Goal: Task Accomplishment & Management: Manage account settings

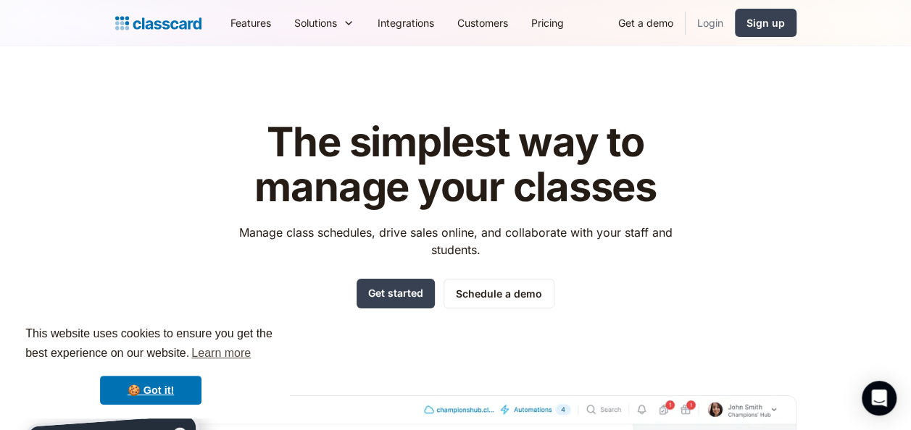
click at [721, 22] on link "Login" at bounding box center [709, 23] width 49 height 33
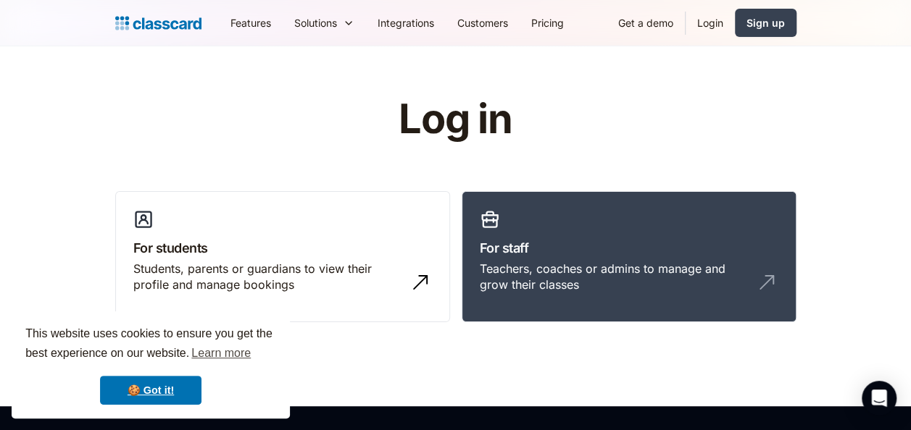
click at [712, 19] on link "Login" at bounding box center [709, 23] width 49 height 33
click at [415, 287] on img at bounding box center [424, 278] width 23 height 23
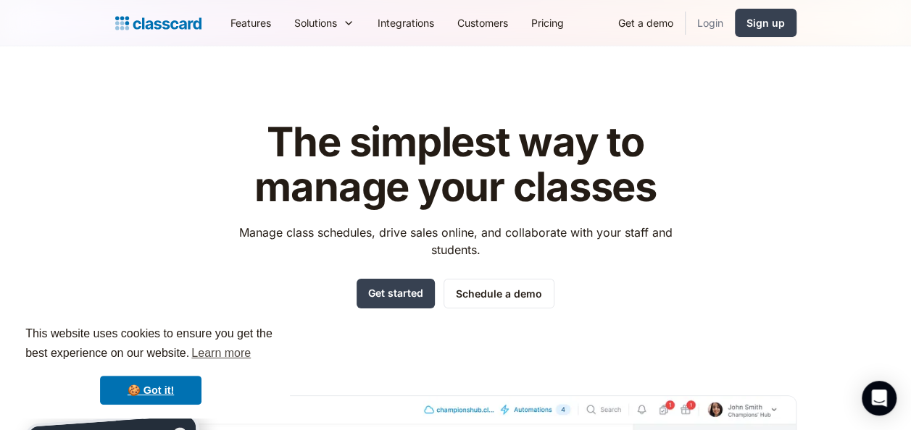
click at [722, 22] on link "Login" at bounding box center [709, 23] width 49 height 33
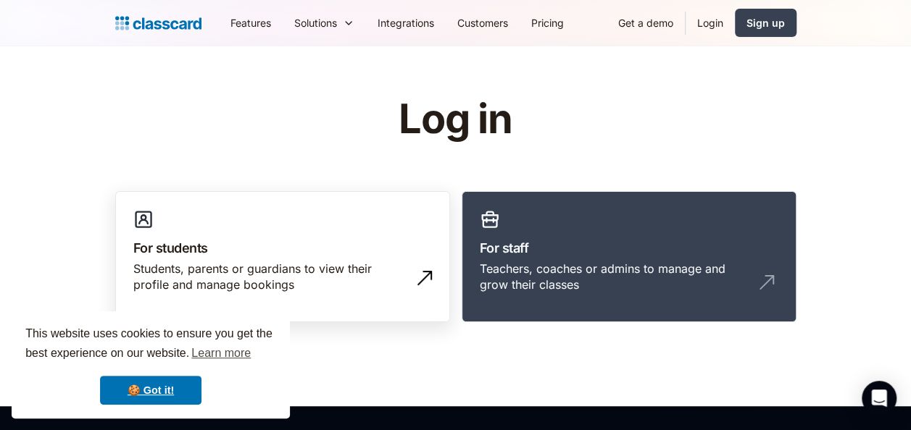
click at [220, 277] on div "Students, parents or guardians to view their profile and manage bookings" at bounding box center [267, 277] width 269 height 33
